Goal: Information Seeking & Learning: Learn about a topic

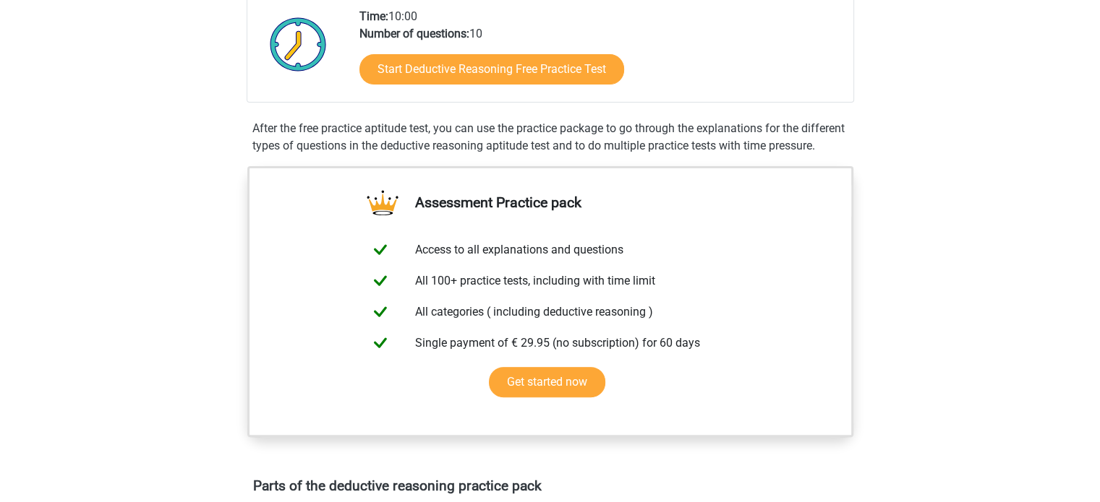
scroll to position [9134, 0]
click at [424, 73] on link "Start Deductive Reasoning Free Practice Test" at bounding box center [491, 69] width 265 height 30
drag, startPoint x: 468, startPoint y: 254, endPoint x: 477, endPoint y: 249, distance: 10.0
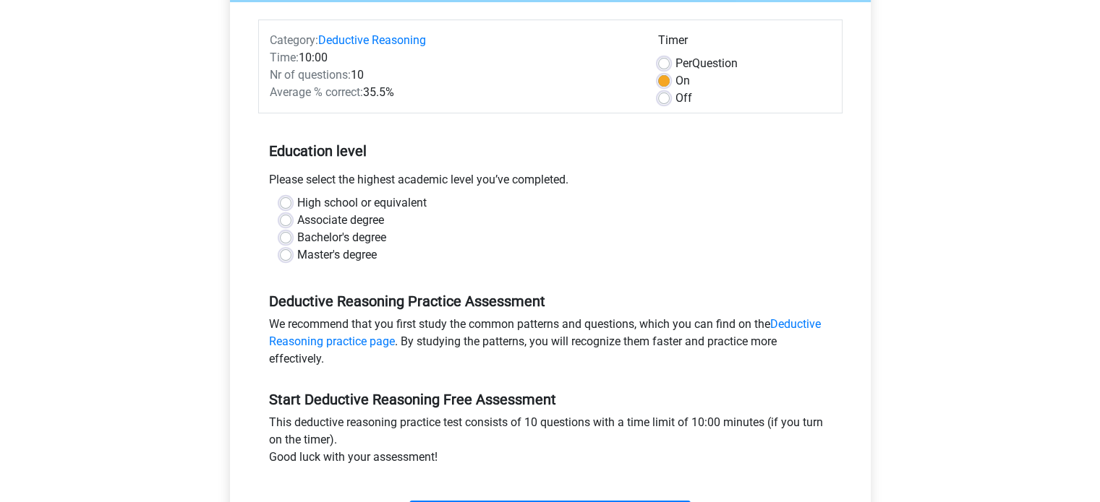
scroll to position [289, 0]
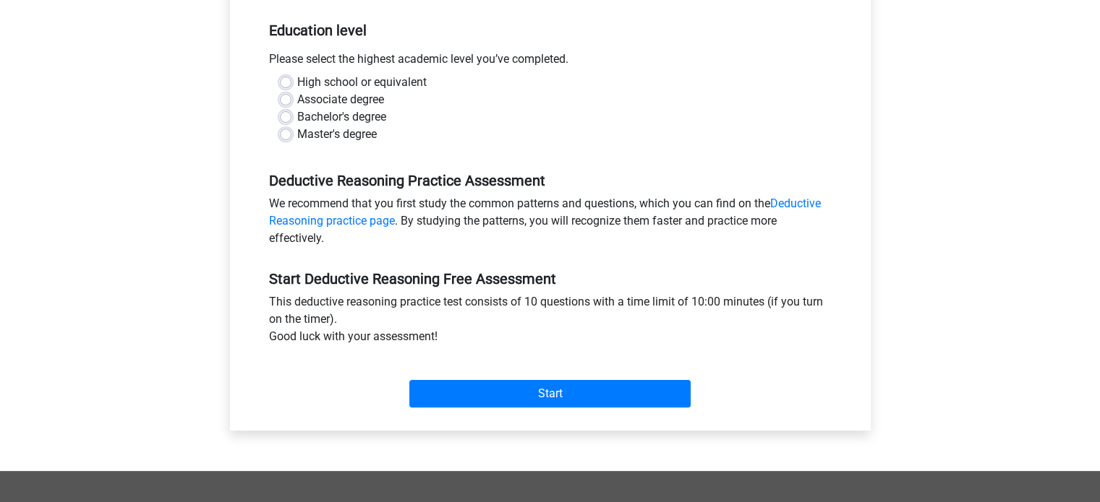
click at [295, 86] on div "High school or equivalent" at bounding box center [550, 82] width 541 height 17
click at [297, 83] on label "High school or equivalent" at bounding box center [361, 82] width 129 height 17
click at [286, 83] on input "High school or equivalent" at bounding box center [286, 81] width 12 height 14
radio input "true"
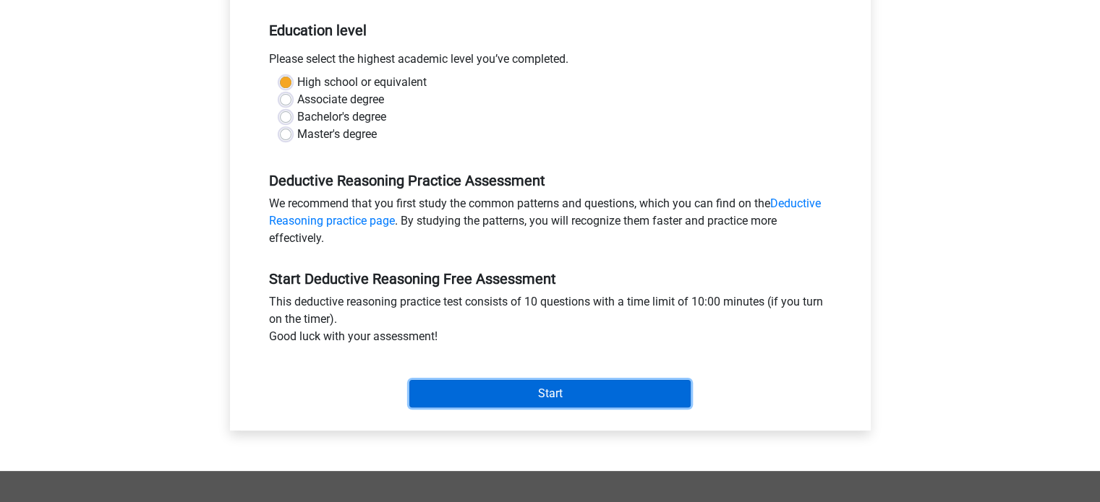
click at [540, 400] on input "Start" at bounding box center [549, 393] width 281 height 27
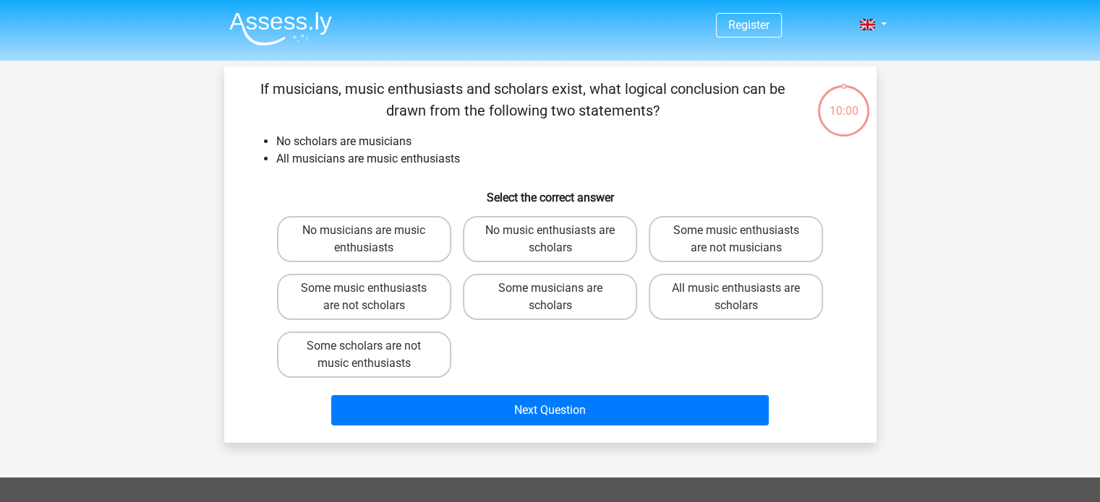
scroll to position [9134, 0]
click at [583, 236] on label "No music enthusiasts are scholars" at bounding box center [550, 239] width 174 height 46
click at [559, 236] on input "No music enthusiasts are scholars" at bounding box center [553, 235] width 9 height 9
radio input "true"
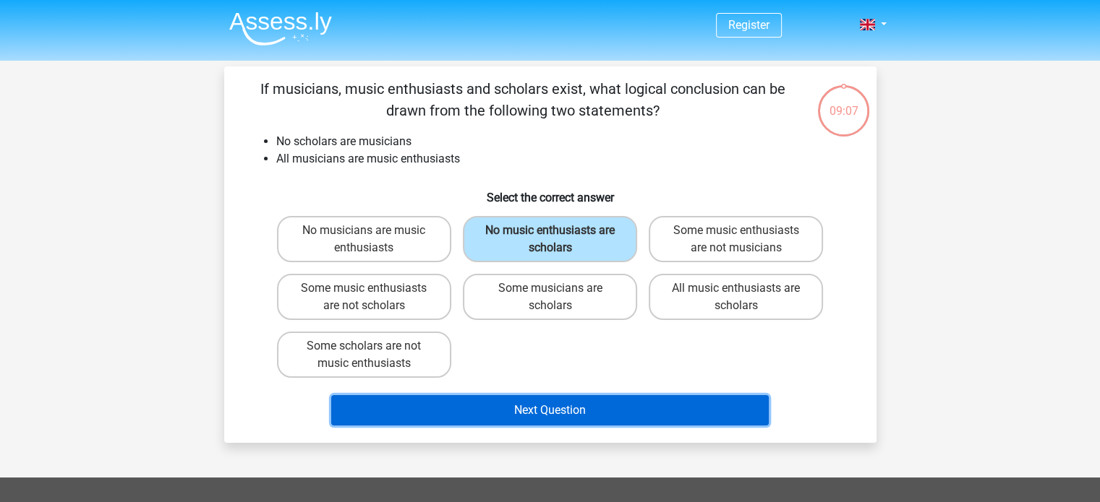
click at [604, 402] on button "Next Question" at bounding box center [549, 410] width 437 height 30
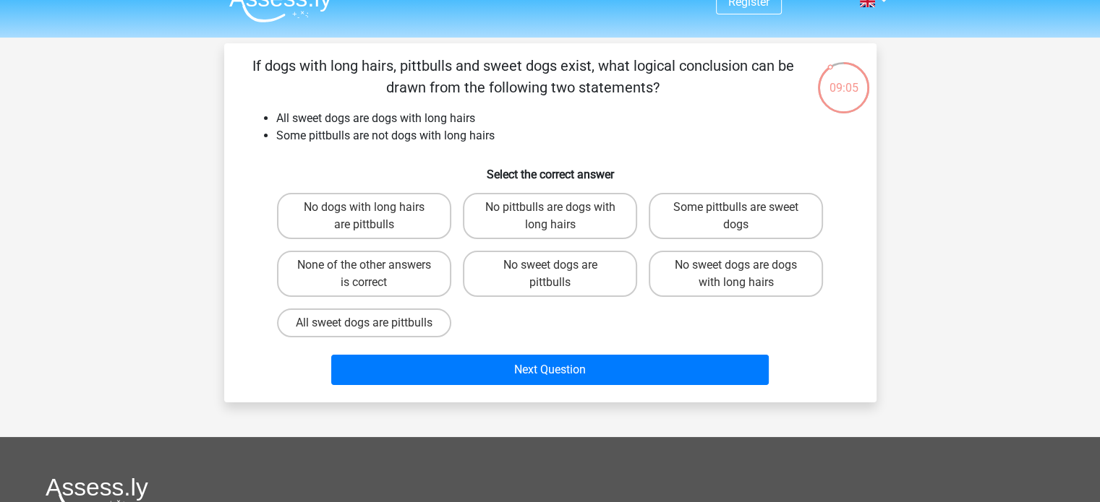
scroll to position [0, 0]
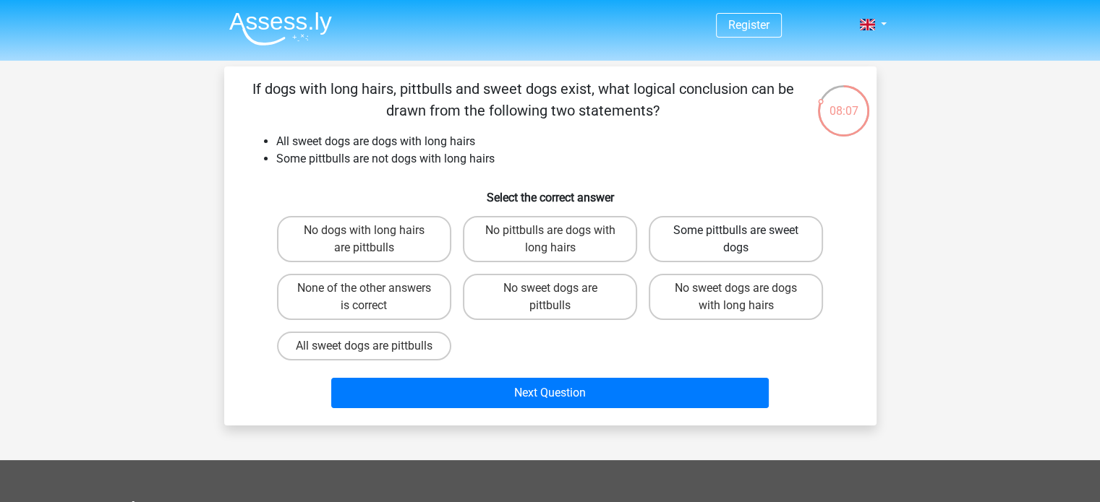
click at [726, 252] on label "Some pittbulls are sweet dogs" at bounding box center [735, 239] width 174 height 46
click at [736, 240] on input "Some pittbulls are sweet dogs" at bounding box center [740, 235] width 9 height 9
radio input "true"
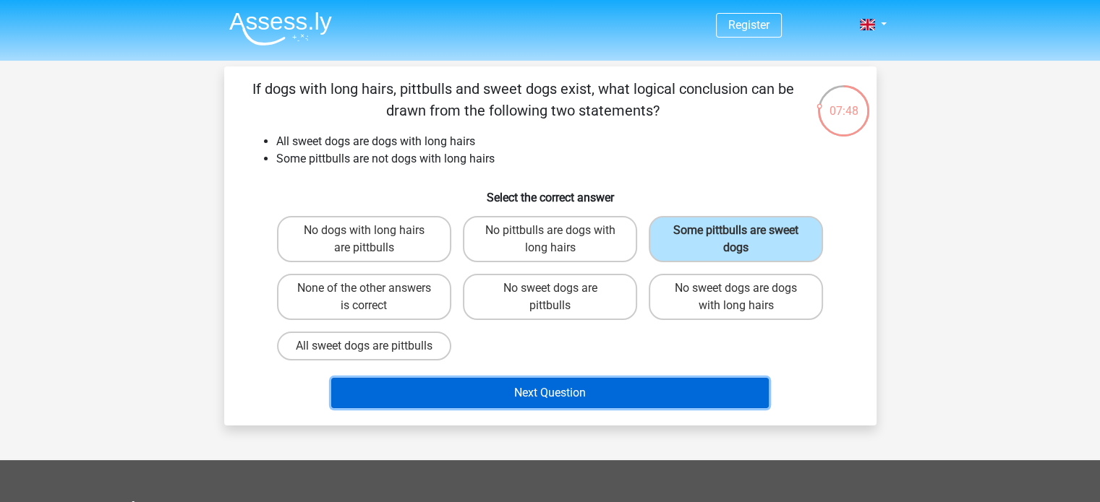
click at [641, 408] on button "Next Question" at bounding box center [549, 393] width 437 height 30
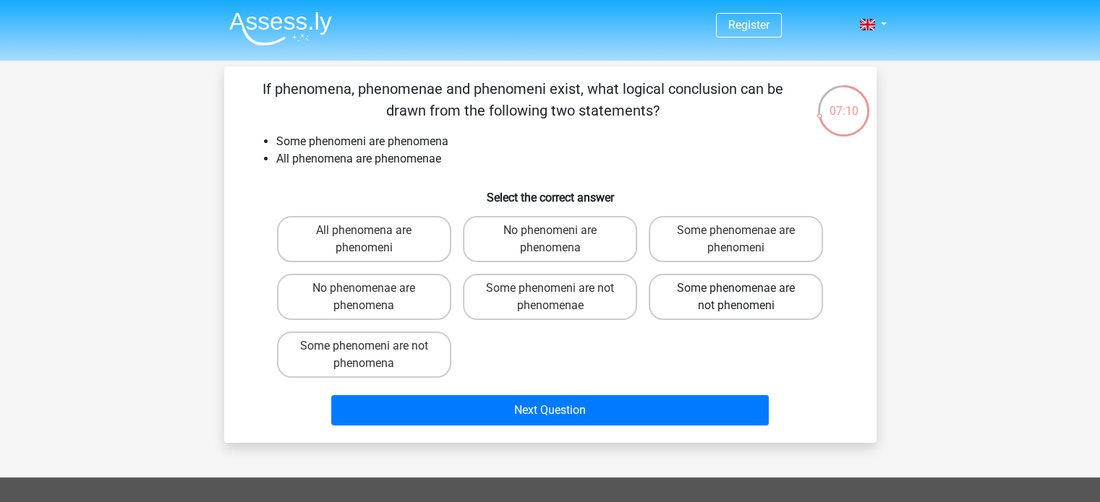
click at [734, 281] on label "Some phenomenae are not phenomeni" at bounding box center [735, 297] width 174 height 46
click at [736, 288] on input "Some phenomenae are not phenomeni" at bounding box center [740, 292] width 9 height 9
radio input "true"
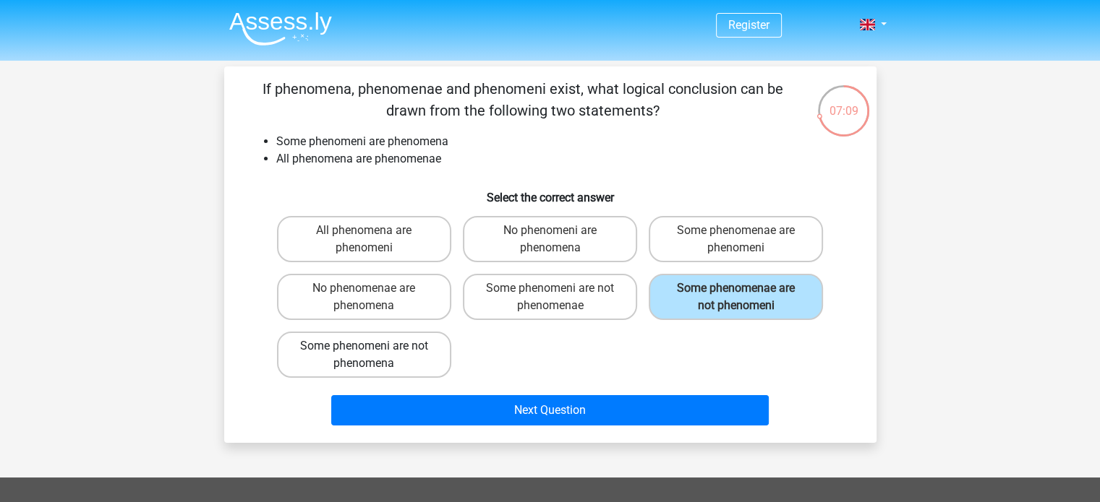
click at [402, 367] on label "Some phenomeni are not phenomena" at bounding box center [364, 355] width 174 height 46
click at [373, 356] on input "Some phenomeni are not phenomena" at bounding box center [368, 350] width 9 height 9
radio input "true"
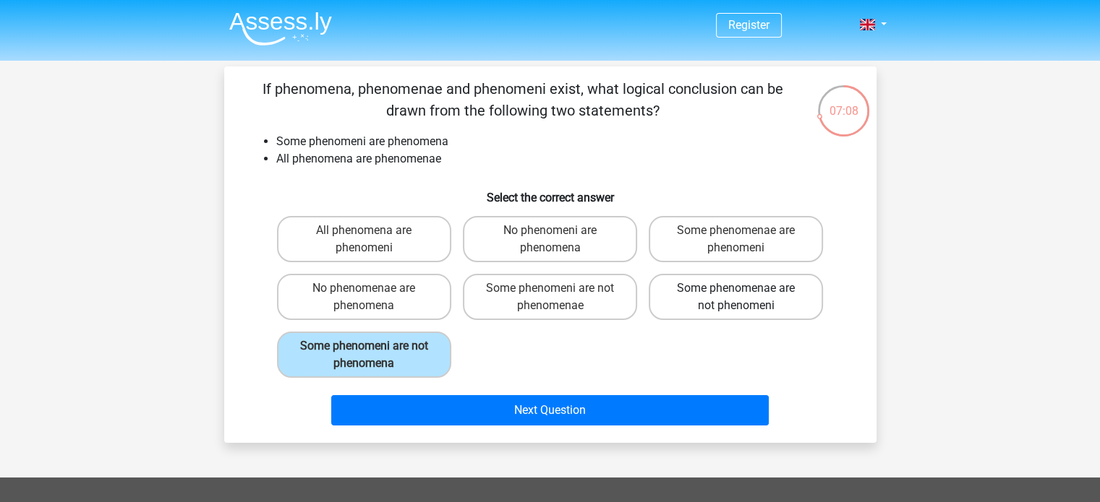
click at [728, 315] on label "Some phenomenae are not phenomeni" at bounding box center [735, 297] width 174 height 46
click at [736, 298] on input "Some phenomenae are not phenomeni" at bounding box center [740, 292] width 9 height 9
radio input "true"
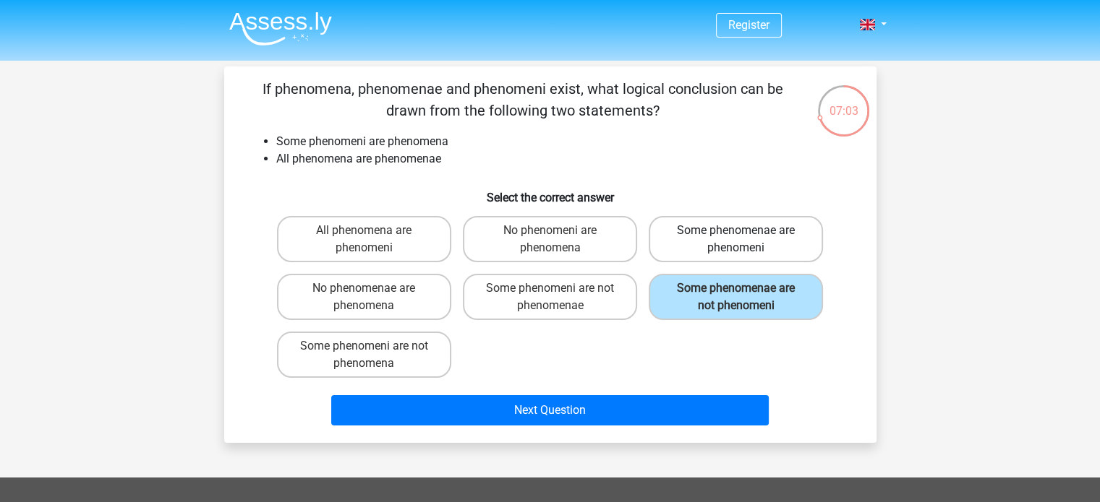
click at [763, 240] on label "Some phenomenae are phenomeni" at bounding box center [735, 239] width 174 height 46
click at [745, 240] on input "Some phenomenae are phenomeni" at bounding box center [740, 235] width 9 height 9
radio input "true"
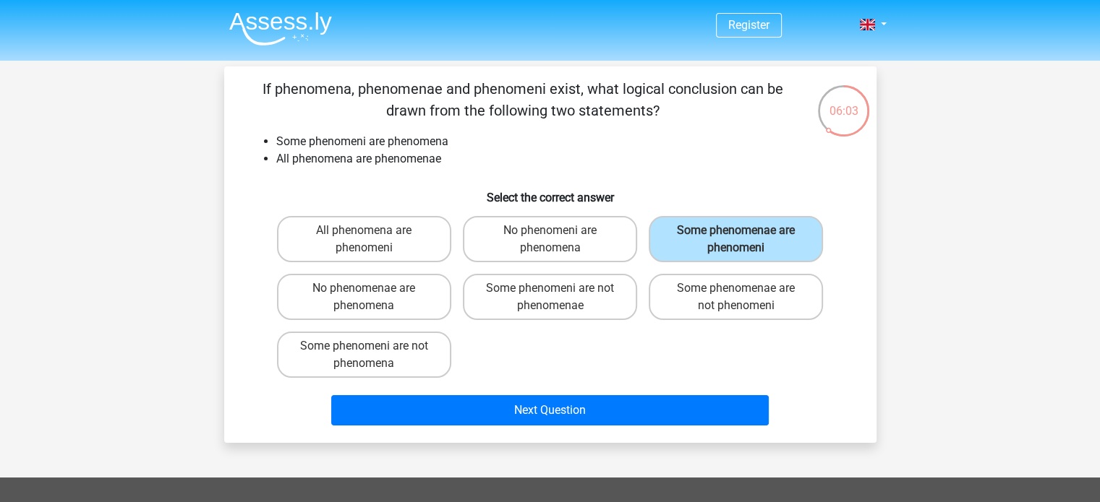
click at [635, 430] on div "If phenomena, phenomenae and phenomeni exist, what logical conclusion can be dr…" at bounding box center [550, 255] width 652 height 377
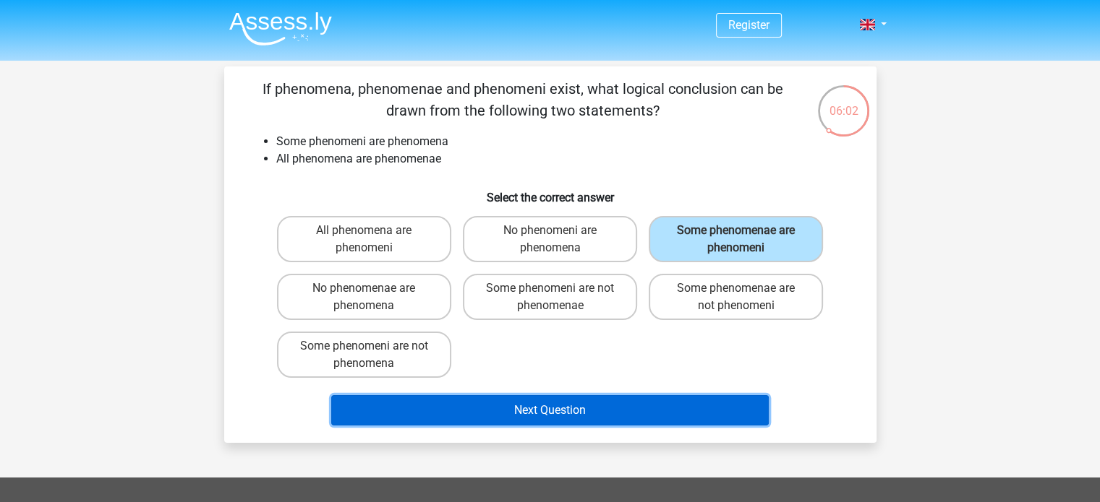
click at [636, 415] on button "Next Question" at bounding box center [549, 410] width 437 height 30
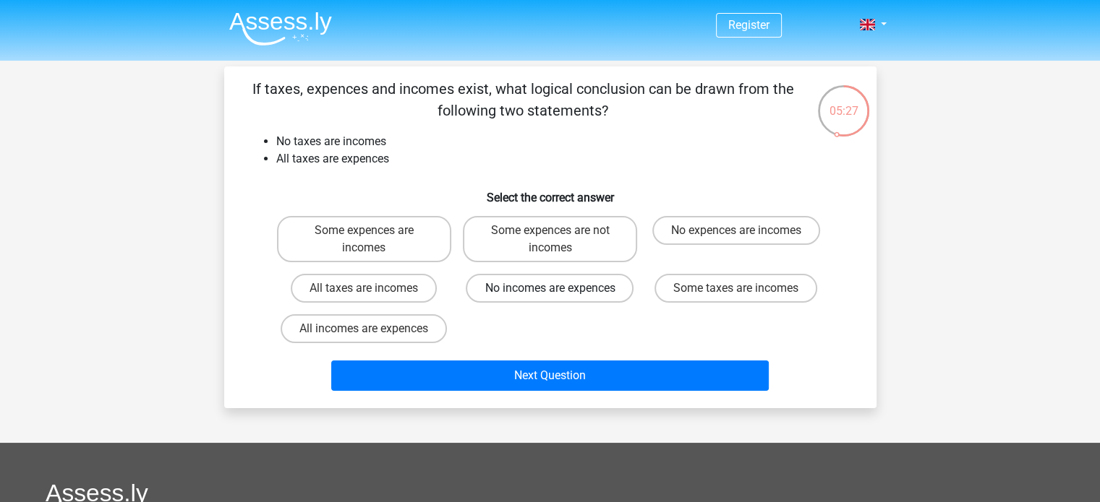
click at [528, 291] on label "No incomes are expences" at bounding box center [550, 288] width 168 height 29
click at [549, 291] on input "No incomes are expences" at bounding box center [553, 292] width 9 height 9
radio input "true"
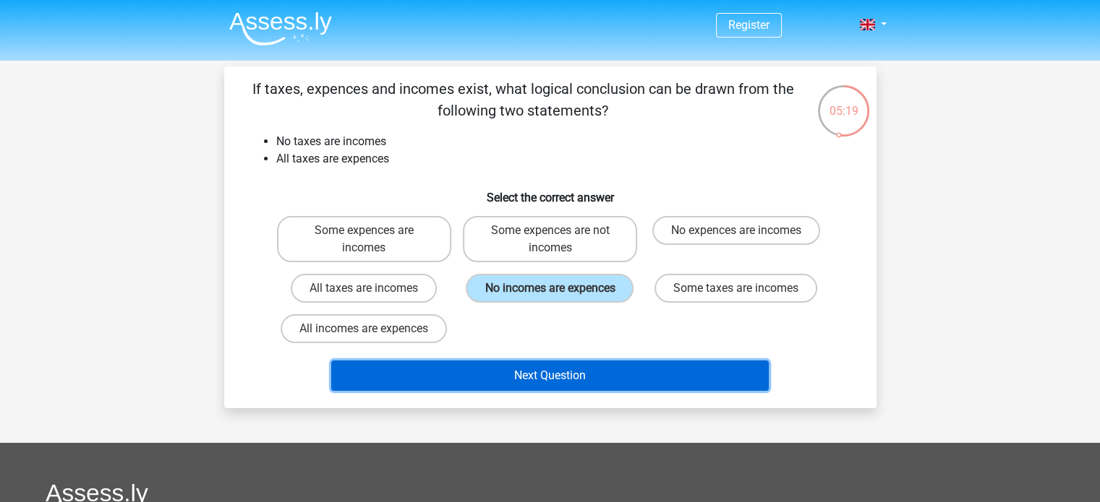
click at [517, 371] on button "Next Question" at bounding box center [549, 376] width 437 height 30
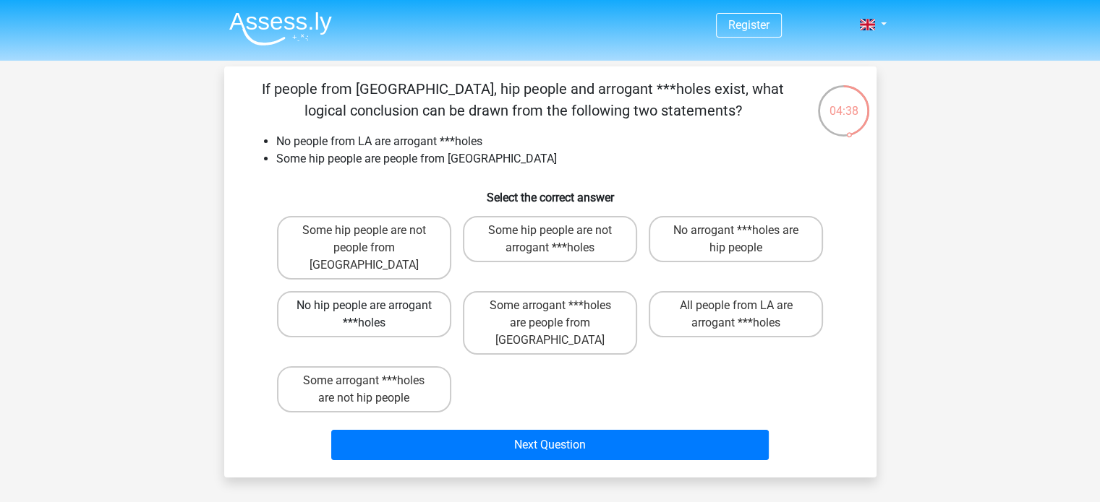
click at [419, 309] on label "No hip people are arrogant ***holes" at bounding box center [364, 314] width 174 height 46
click at [373, 309] on input "No hip people are arrogant ***holes" at bounding box center [368, 310] width 9 height 9
radio input "true"
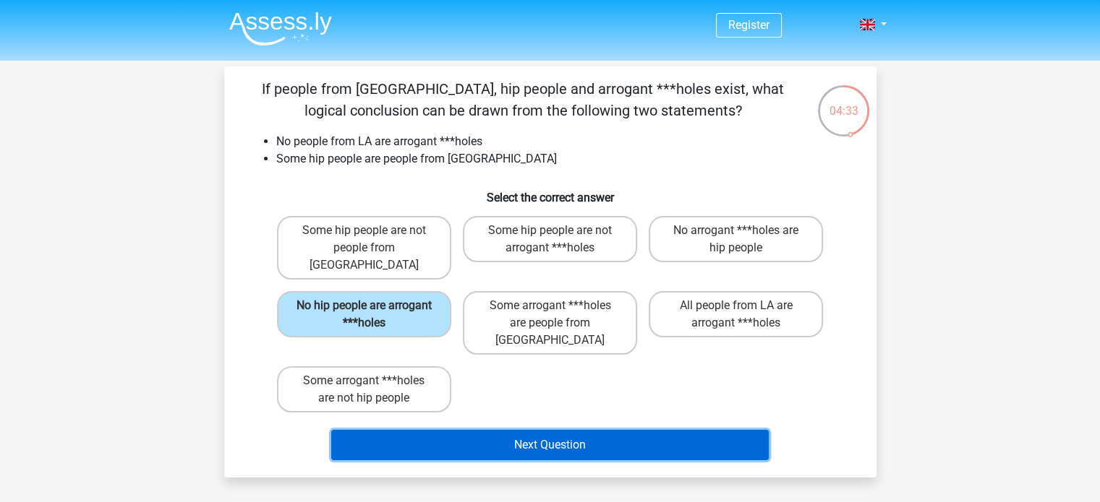
click at [532, 430] on button "Next Question" at bounding box center [549, 445] width 437 height 30
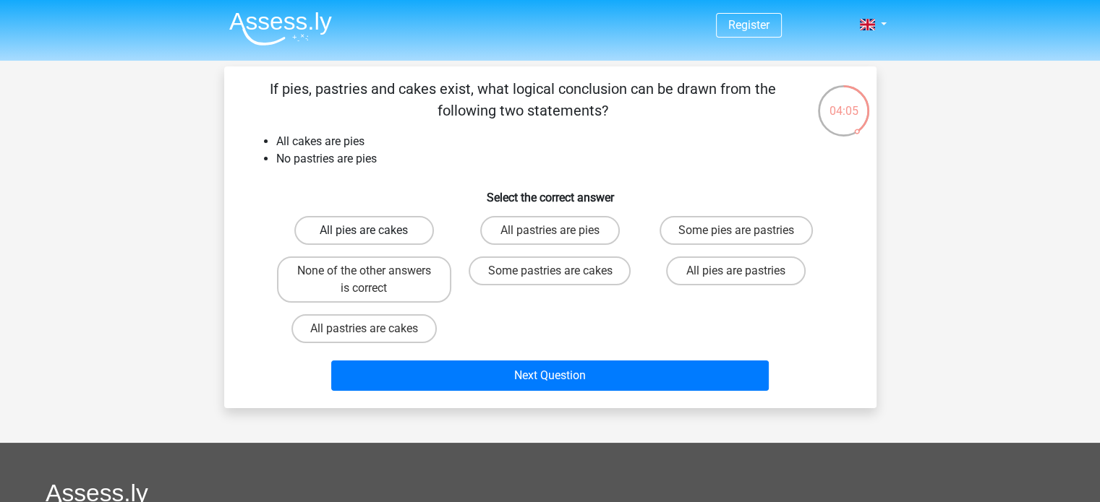
click at [400, 225] on label "All pies are cakes" at bounding box center [364, 230] width 140 height 29
click at [373, 231] on input "All pies are cakes" at bounding box center [368, 235] width 9 height 9
radio input "true"
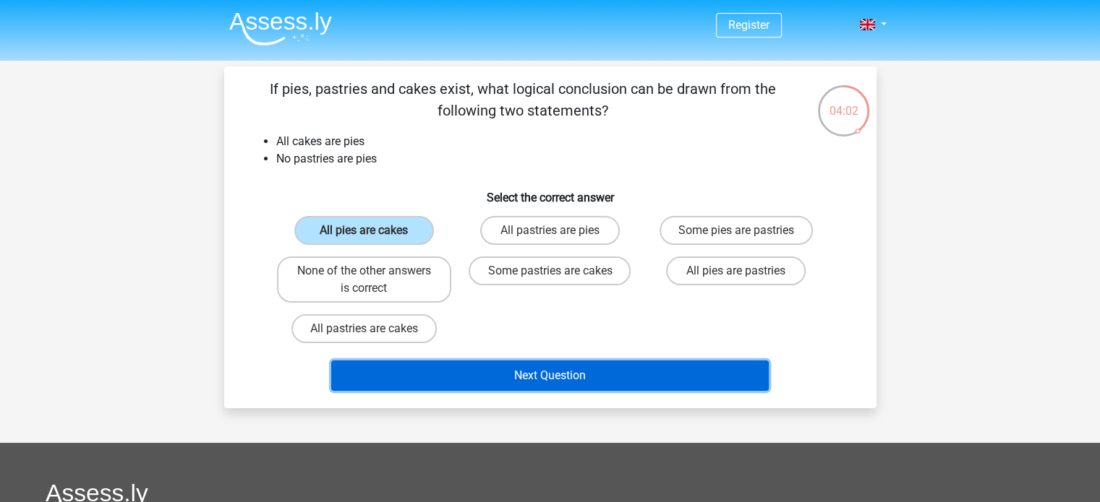
click at [463, 367] on button "Next Question" at bounding box center [549, 376] width 437 height 30
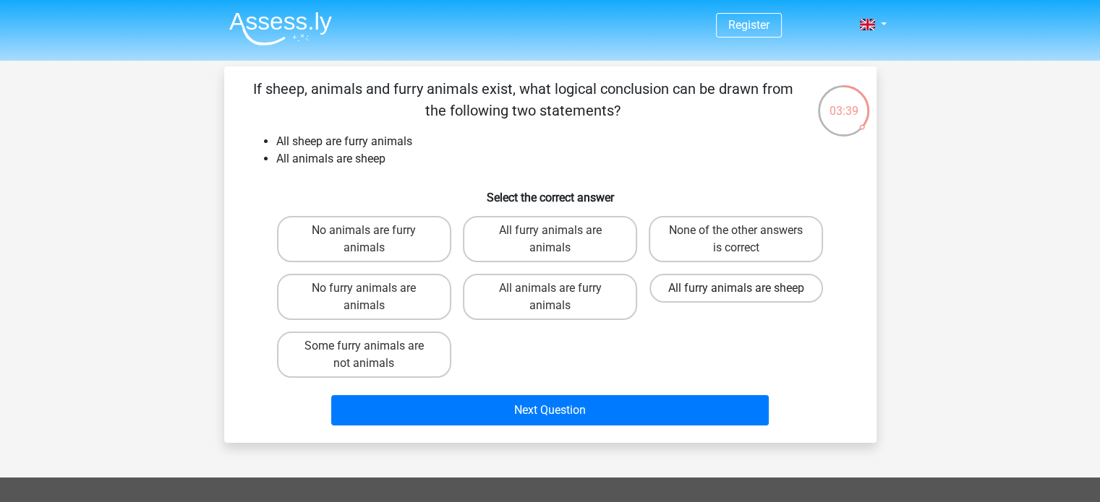
click at [682, 288] on label "All furry animals are sheep" at bounding box center [735, 288] width 173 height 29
click at [736, 288] on input "All furry animals are sheep" at bounding box center [740, 292] width 9 height 9
radio input "true"
click at [590, 303] on label "All animals are furry animals" at bounding box center [550, 297] width 174 height 46
click at [559, 298] on input "All animals are furry animals" at bounding box center [553, 292] width 9 height 9
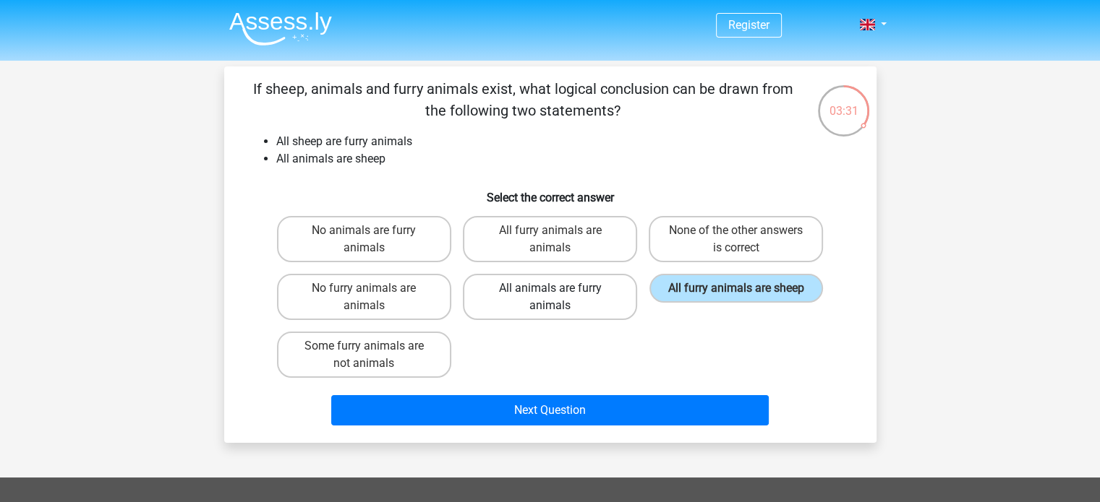
radio input "true"
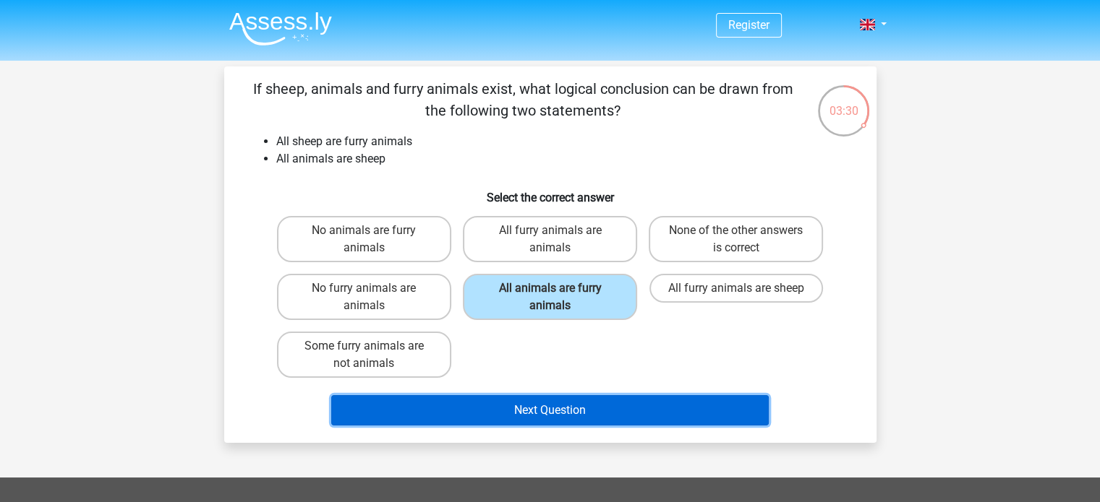
click at [591, 401] on button "Next Question" at bounding box center [549, 410] width 437 height 30
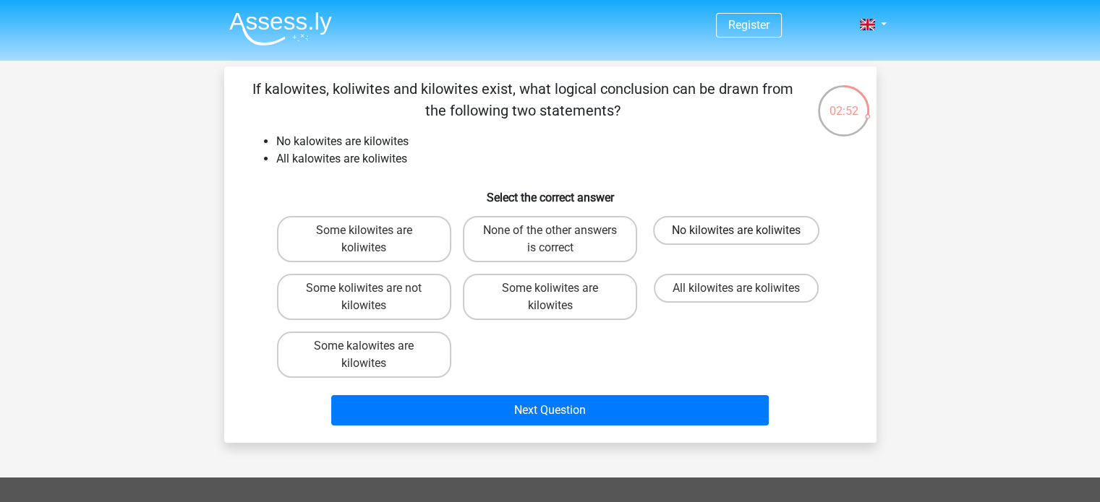
click at [721, 236] on label "No kilowites are koliwites" at bounding box center [736, 230] width 166 height 29
click at [736, 236] on input "No kilowites are koliwites" at bounding box center [740, 235] width 9 height 9
radio input "true"
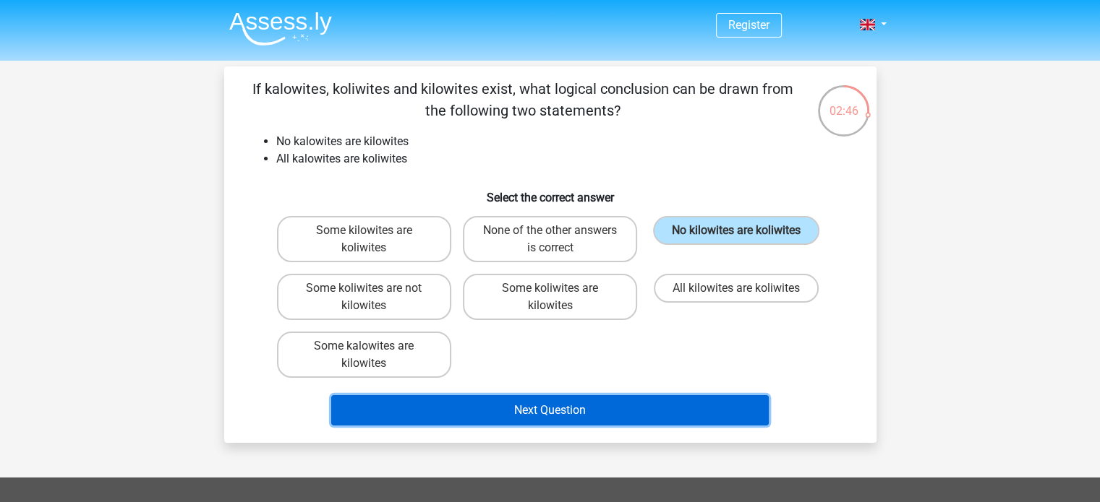
click at [533, 404] on button "Next Question" at bounding box center [549, 410] width 437 height 30
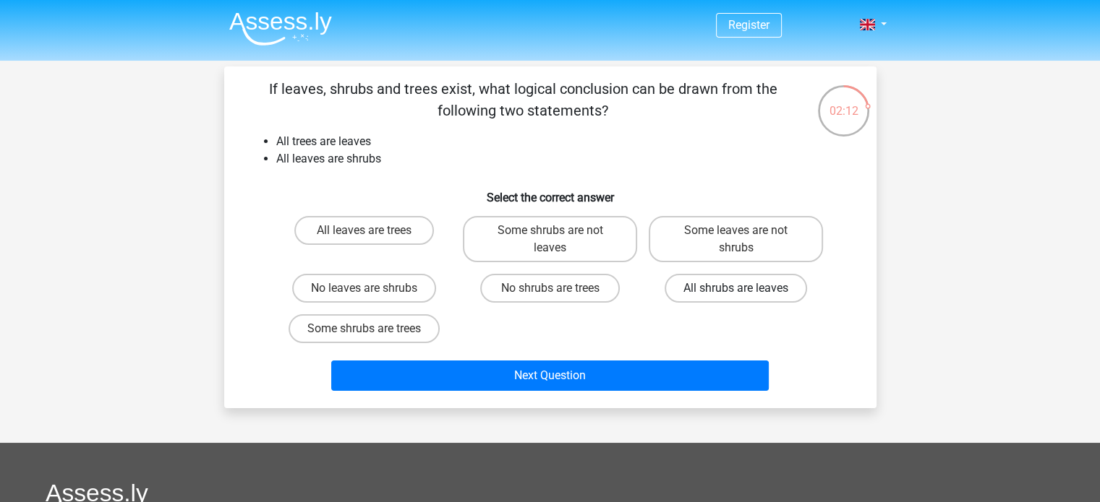
click at [747, 299] on label "All shrubs are leaves" at bounding box center [735, 288] width 142 height 29
click at [745, 298] on input "All shrubs are leaves" at bounding box center [740, 292] width 9 height 9
radio input "true"
click at [384, 236] on label "All leaves are trees" at bounding box center [364, 230] width 140 height 29
click at [373, 236] on input "All leaves are trees" at bounding box center [368, 235] width 9 height 9
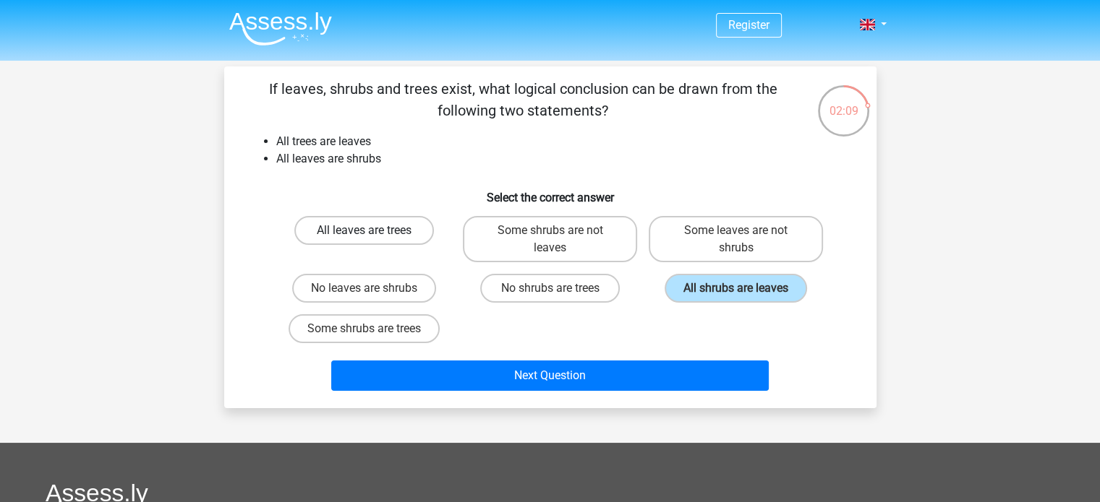
radio input "true"
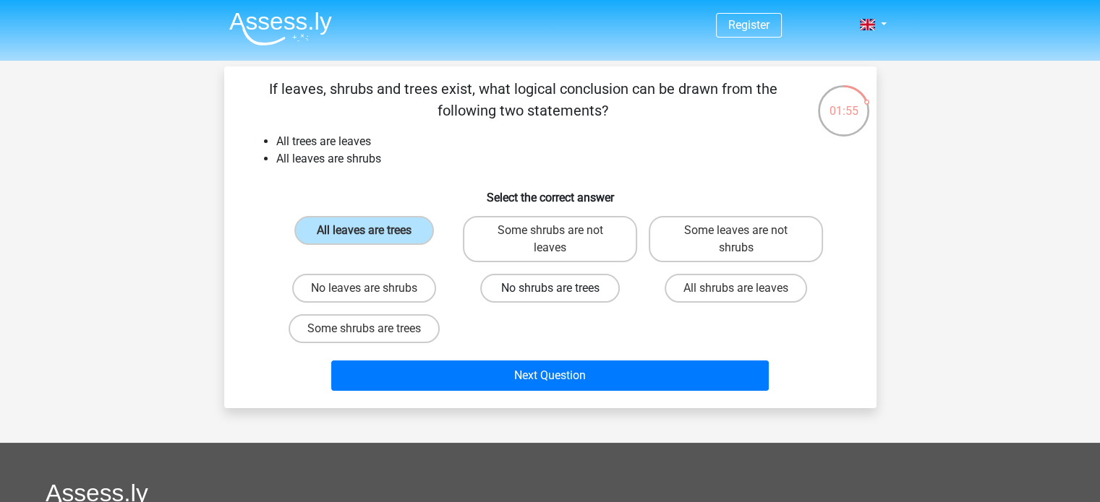
click at [596, 299] on label "No shrubs are trees" at bounding box center [550, 288] width 140 height 29
click at [559, 298] on input "No shrubs are trees" at bounding box center [553, 292] width 9 height 9
radio input "true"
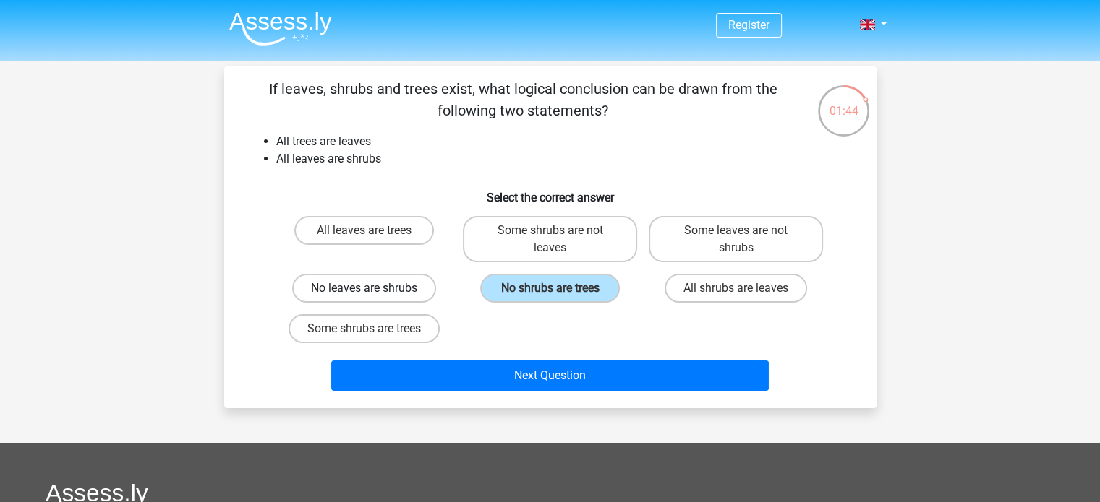
click at [404, 283] on label "No leaves are shrubs" at bounding box center [364, 288] width 144 height 29
click at [373, 288] on input "No leaves are shrubs" at bounding box center [368, 292] width 9 height 9
radio input "true"
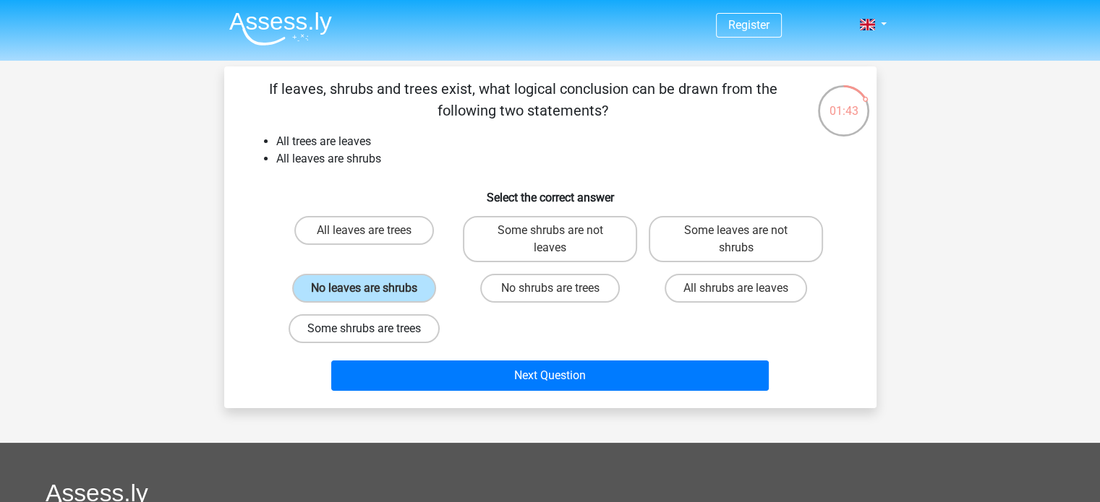
click at [384, 329] on label "Some shrubs are trees" at bounding box center [363, 328] width 151 height 29
click at [373, 329] on input "Some shrubs are trees" at bounding box center [368, 333] width 9 height 9
radio input "true"
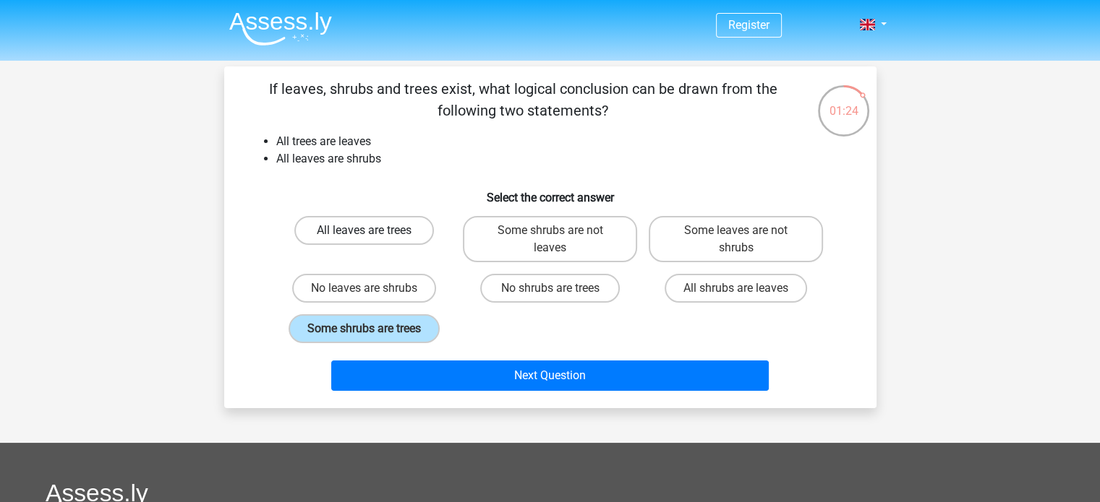
click at [390, 239] on label "All leaves are trees" at bounding box center [364, 230] width 140 height 29
click at [373, 239] on input "All leaves are trees" at bounding box center [368, 235] width 9 height 9
radio input "true"
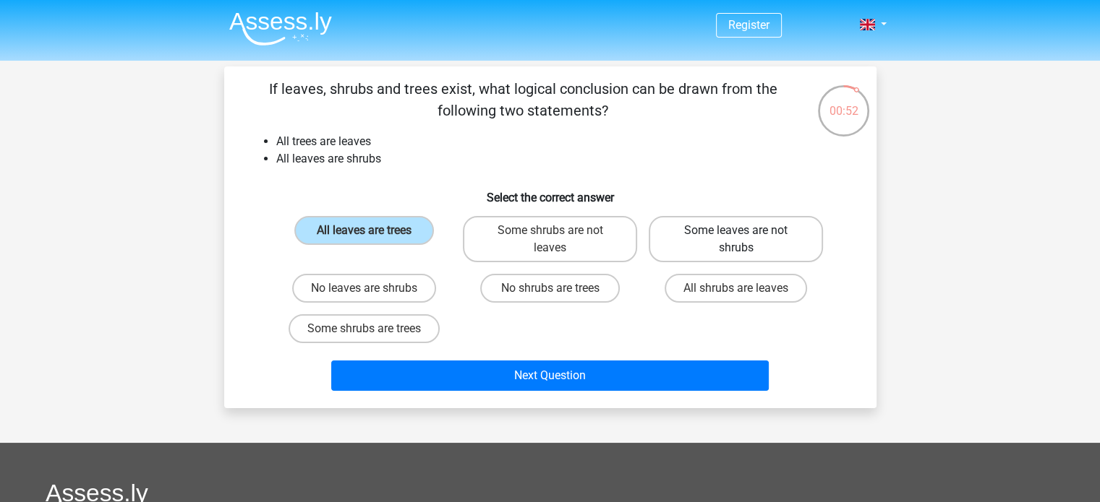
click at [723, 246] on label "Some leaves are not shrubs" at bounding box center [735, 239] width 174 height 46
click at [736, 240] on input "Some leaves are not shrubs" at bounding box center [740, 235] width 9 height 9
radio input "true"
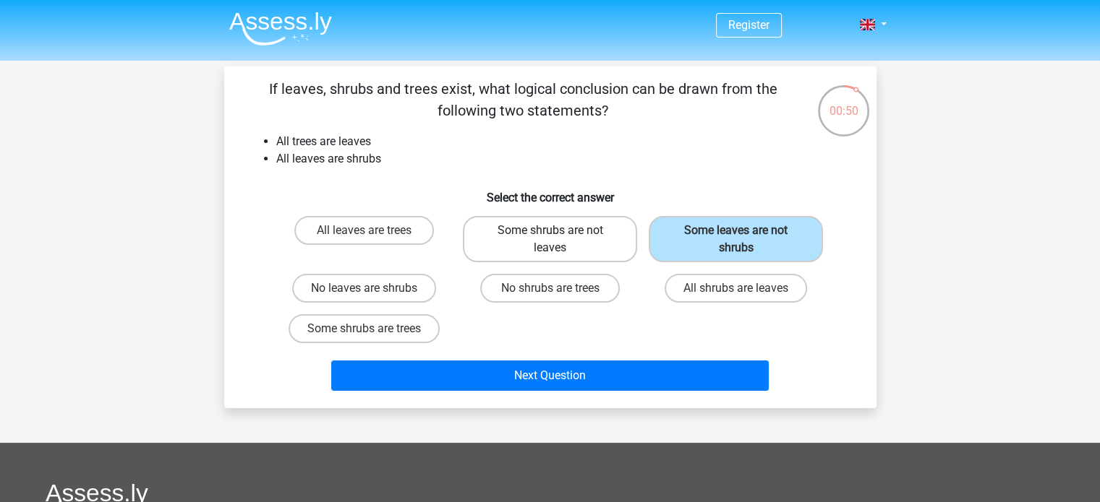
click at [606, 257] on label "Some shrubs are not leaves" at bounding box center [550, 239] width 174 height 46
click at [559, 240] on input "Some shrubs are not leaves" at bounding box center [553, 235] width 9 height 9
radio input "true"
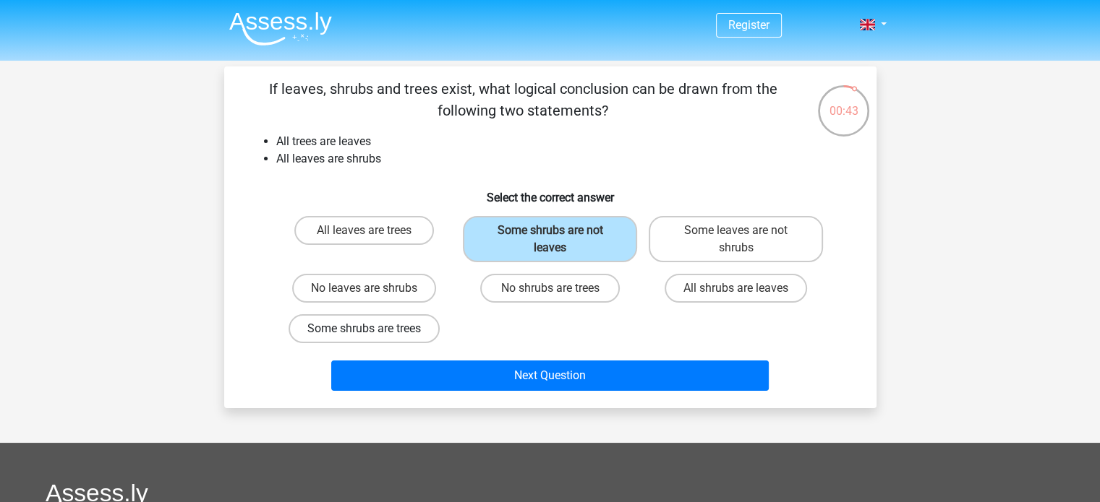
click at [410, 327] on label "Some shrubs are trees" at bounding box center [363, 328] width 151 height 29
click at [373, 329] on input "Some shrubs are trees" at bounding box center [368, 333] width 9 height 9
radio input "true"
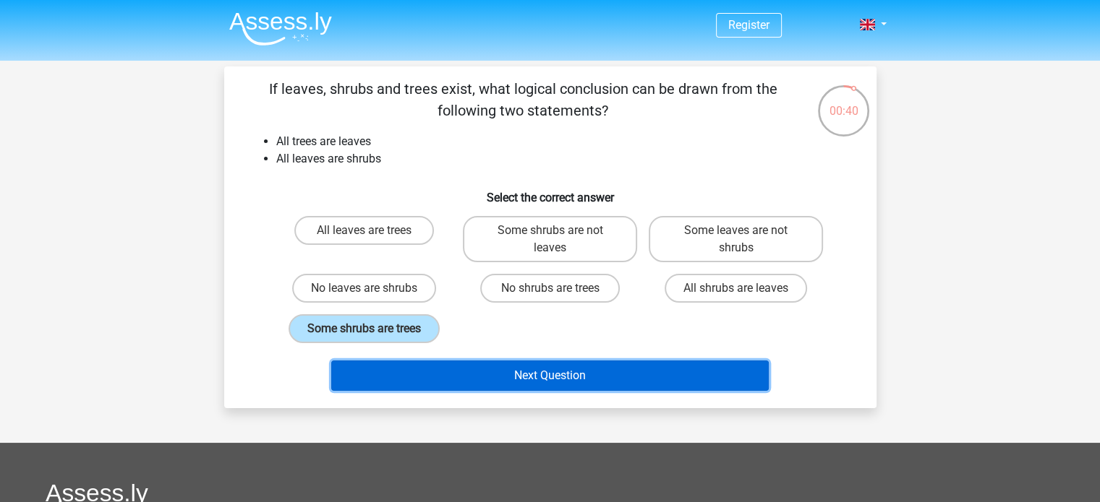
click at [454, 377] on button "Next Question" at bounding box center [549, 376] width 437 height 30
